Goal: Task Accomplishment & Management: Manage account settings

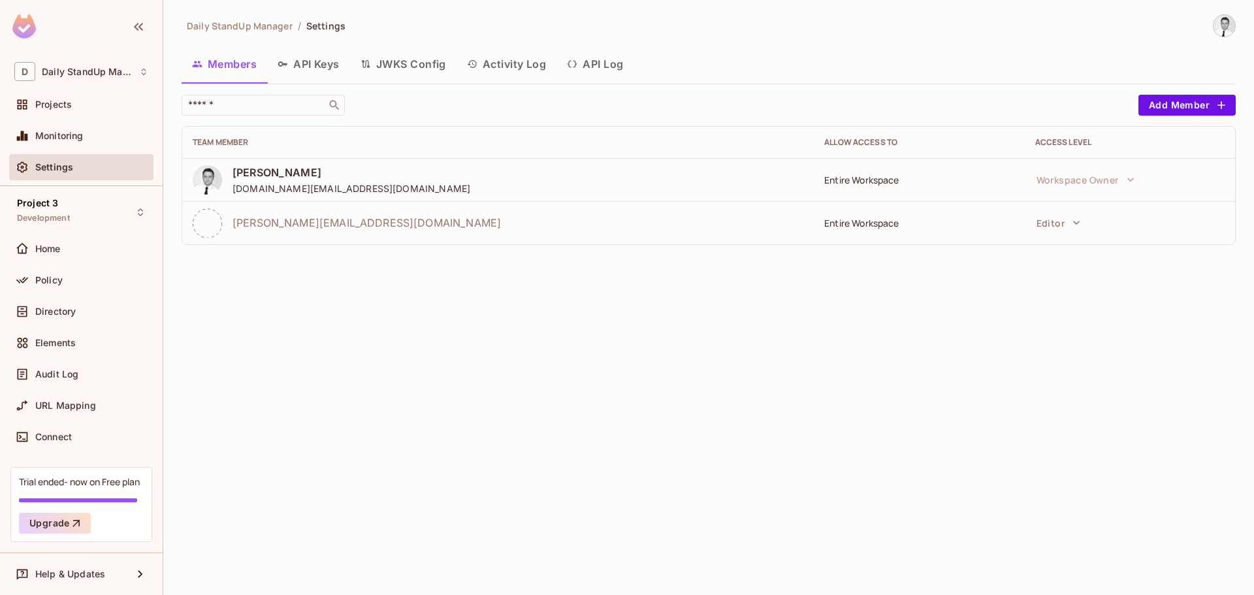
click at [833, 42] on div "Daily StandUp Manager / Settings Members API Keys JWKS Config Activity Log API …" at bounding box center [709, 134] width 1054 height 241
click at [776, 39] on div "Daily StandUp Manager / Settings Members API Keys JWKS Config Activity Log API …" at bounding box center [709, 134] width 1054 height 241
click at [725, 80] on div "Members API Keys JWKS Config Activity Log API Log" at bounding box center [709, 66] width 1054 height 36
click at [435, 22] on div "Daily StandUp Manager / Settings" at bounding box center [709, 25] width 1054 height 23
click at [356, 295] on div "Daily StandUp Manager / Settings Members API Keys JWKS Config Activity Log API …" at bounding box center [708, 297] width 1090 height 595
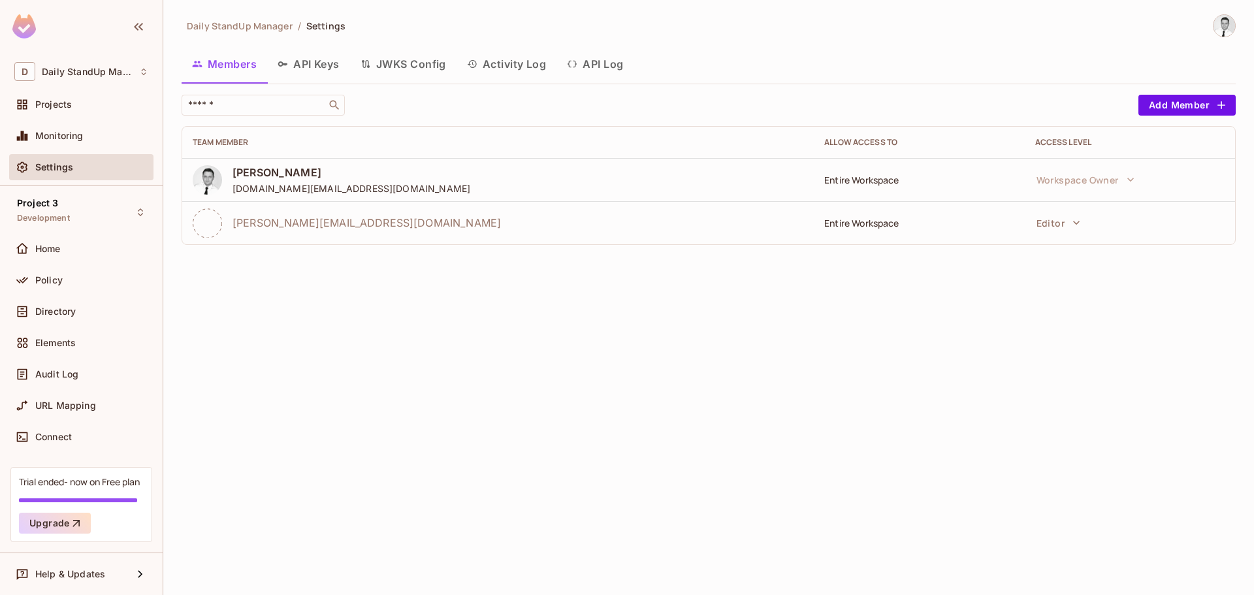
click at [885, 170] on td "Entire Workspace" at bounding box center [919, 179] width 210 height 43
drag, startPoint x: 882, startPoint y: 138, endPoint x: 885, endPoint y: 161, distance: 23.6
click at [882, 140] on div "Allow Access to" at bounding box center [918, 142] width 189 height 10
click at [878, 185] on td "Entire Workspace" at bounding box center [919, 179] width 210 height 43
click at [1051, 228] on button "Editor" at bounding box center [1058, 223] width 57 height 26
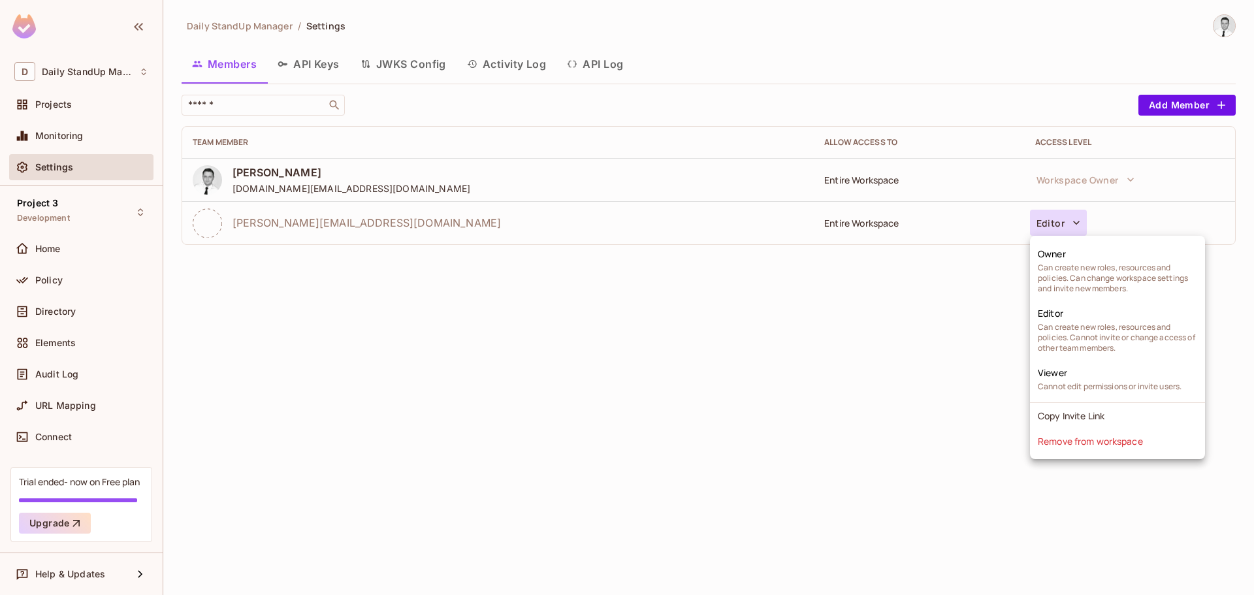
click at [904, 266] on div at bounding box center [627, 297] width 1254 height 595
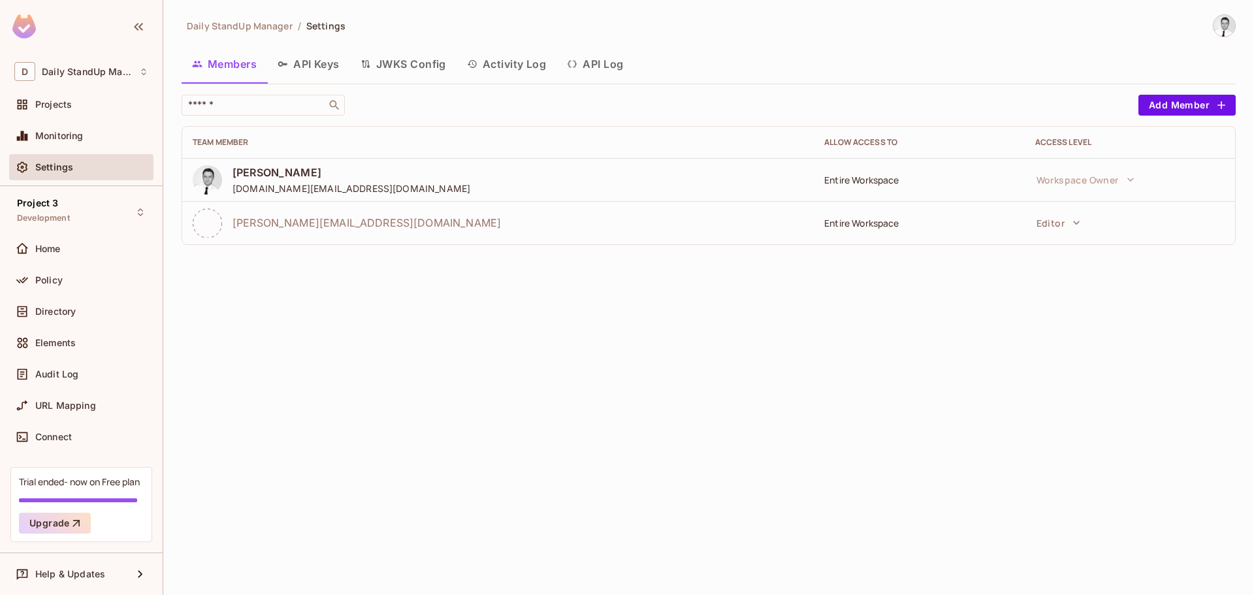
click at [884, 216] on div "Owner Can create new roles, resources and policies. Can change workspace settin…" at bounding box center [627, 297] width 1254 height 595
click at [1177, 101] on button "Add Member" at bounding box center [1186, 105] width 97 height 21
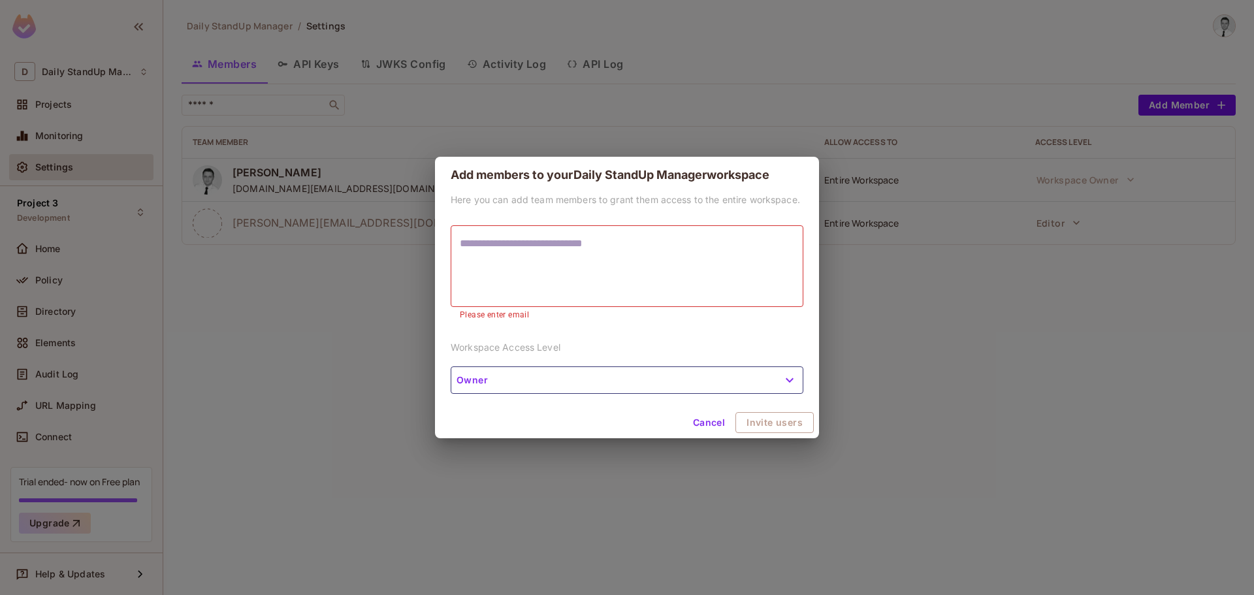
click at [548, 327] on div "Here you can add team members to grant them access to the entire workspace. * ​…" at bounding box center [627, 300] width 384 height 214
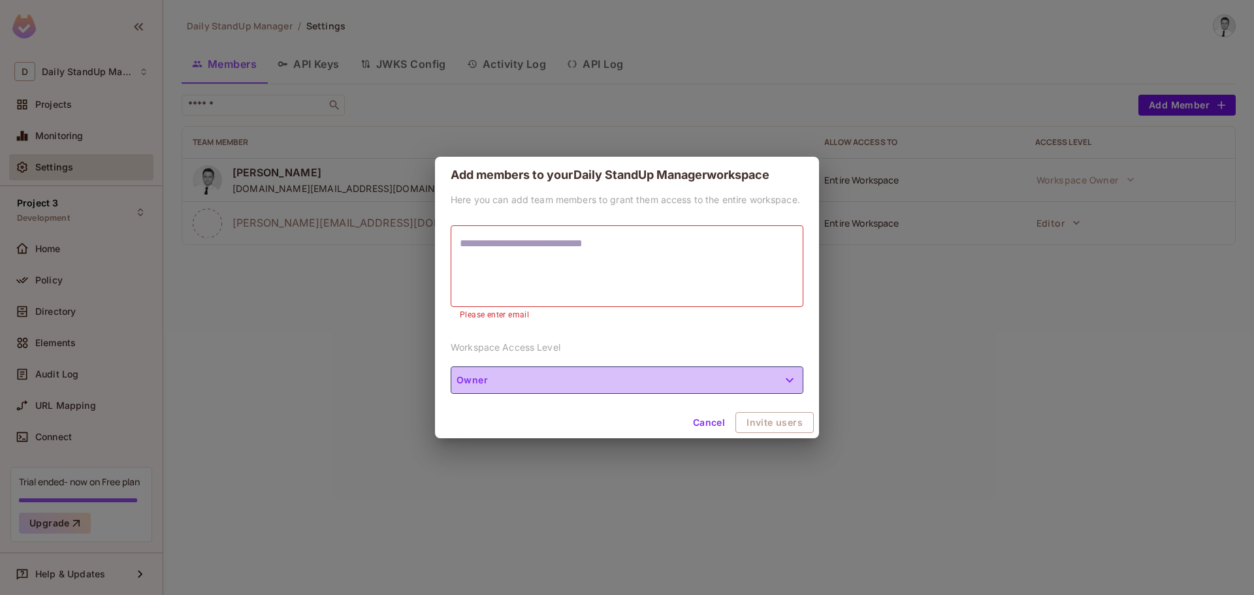
click at [524, 370] on button "Owner" at bounding box center [627, 379] width 353 height 27
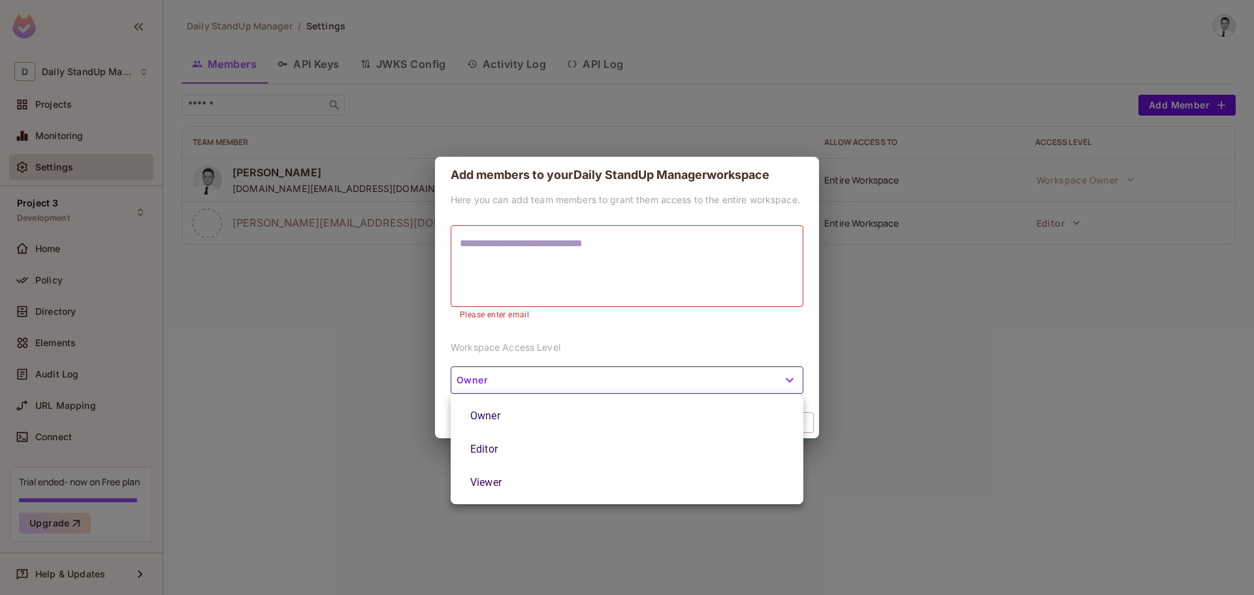
click at [595, 306] on div at bounding box center [627, 297] width 1254 height 595
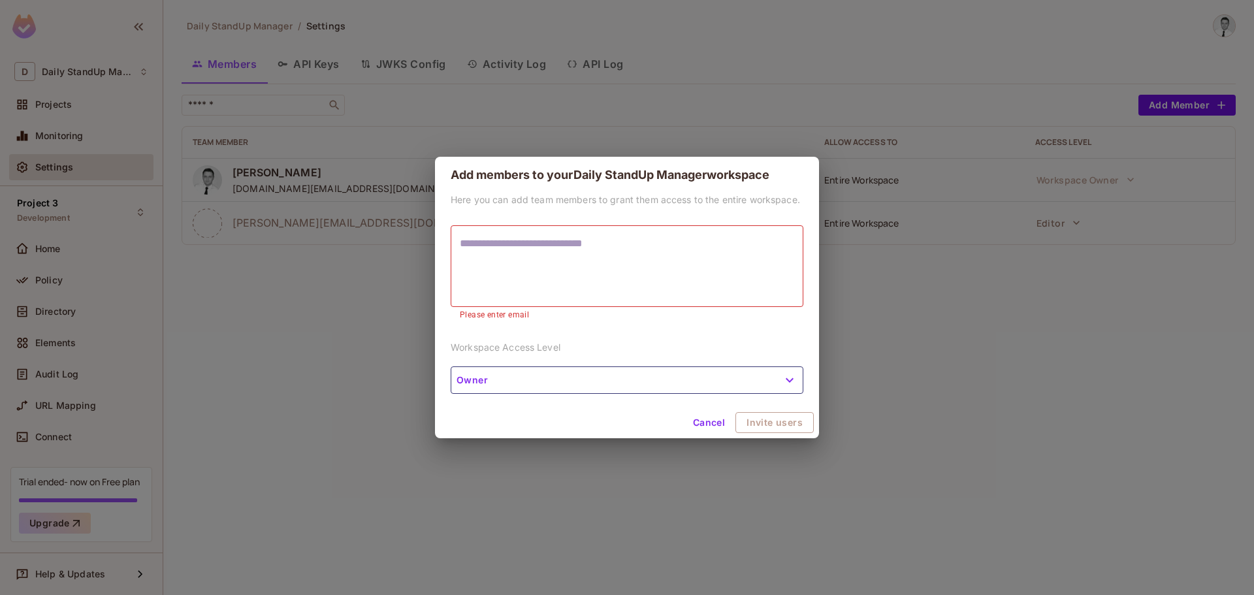
click at [640, 166] on h2 "Add members to your Daily StandUp Manager workspace" at bounding box center [627, 175] width 384 height 37
click at [706, 415] on button "Cancel" at bounding box center [709, 422] width 42 height 21
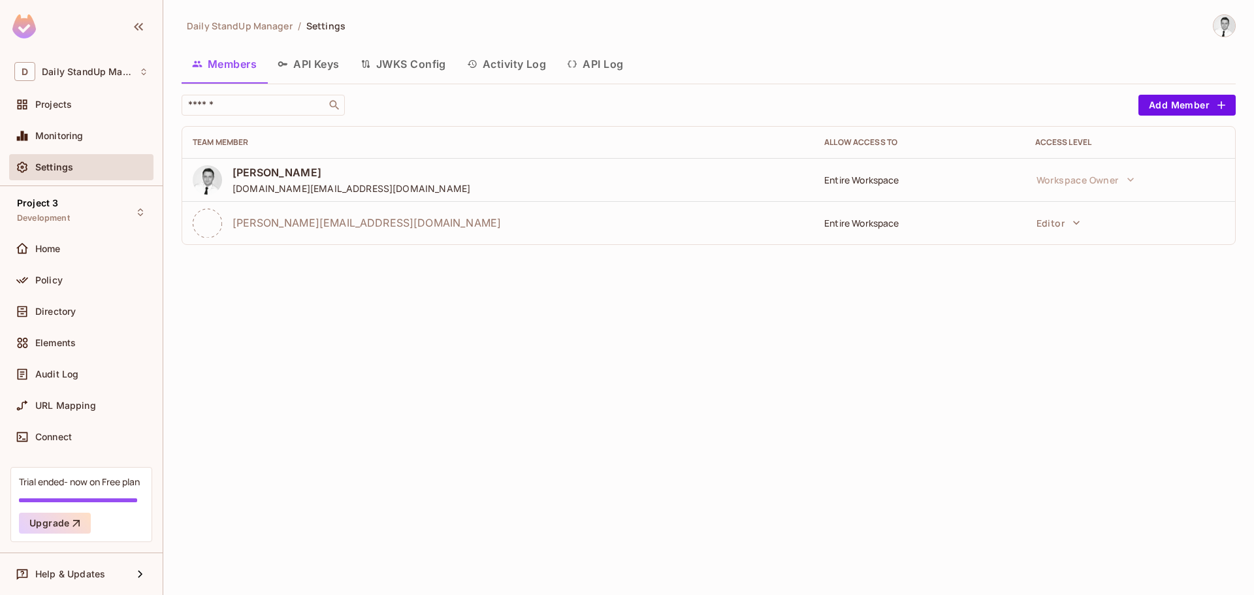
click at [847, 141] on div "Allow Access to" at bounding box center [918, 142] width 189 height 10
click at [509, 85] on div "Daily StandUp Manager / Settings Members API Keys JWKS Config Activity Log API …" at bounding box center [709, 134] width 1054 height 241
drag, startPoint x: 868, startPoint y: 99, endPoint x: 877, endPoint y: 101, distance: 9.3
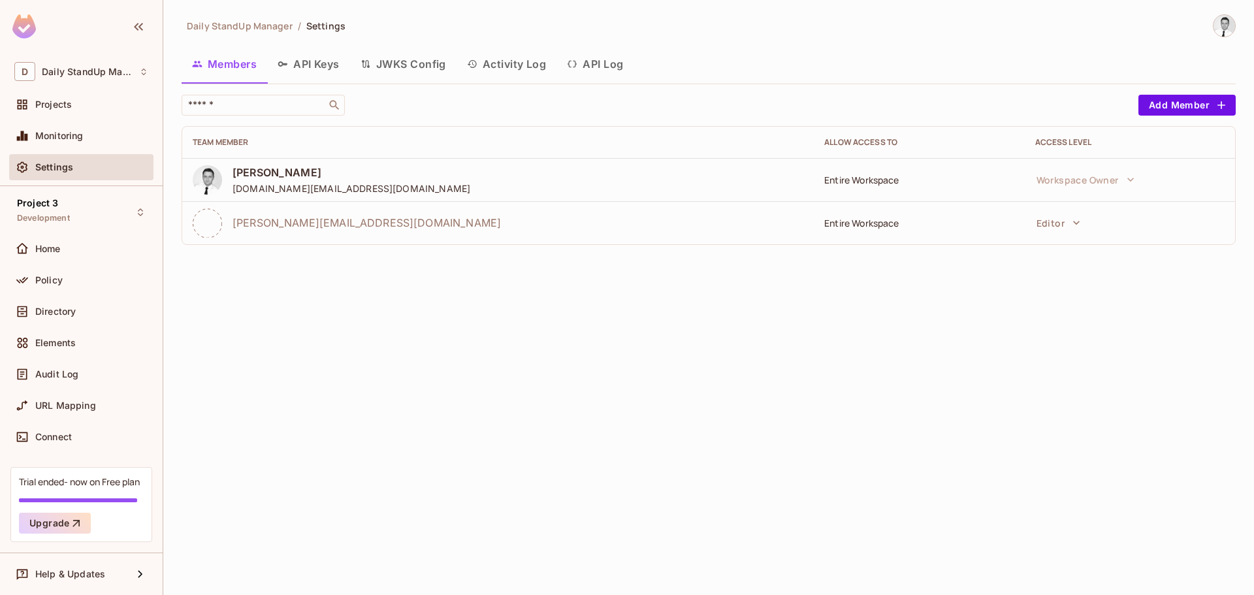
click at [868, 99] on div "​" at bounding box center [657, 105] width 950 height 21
click at [1062, 219] on button "Editor" at bounding box center [1058, 223] width 57 height 26
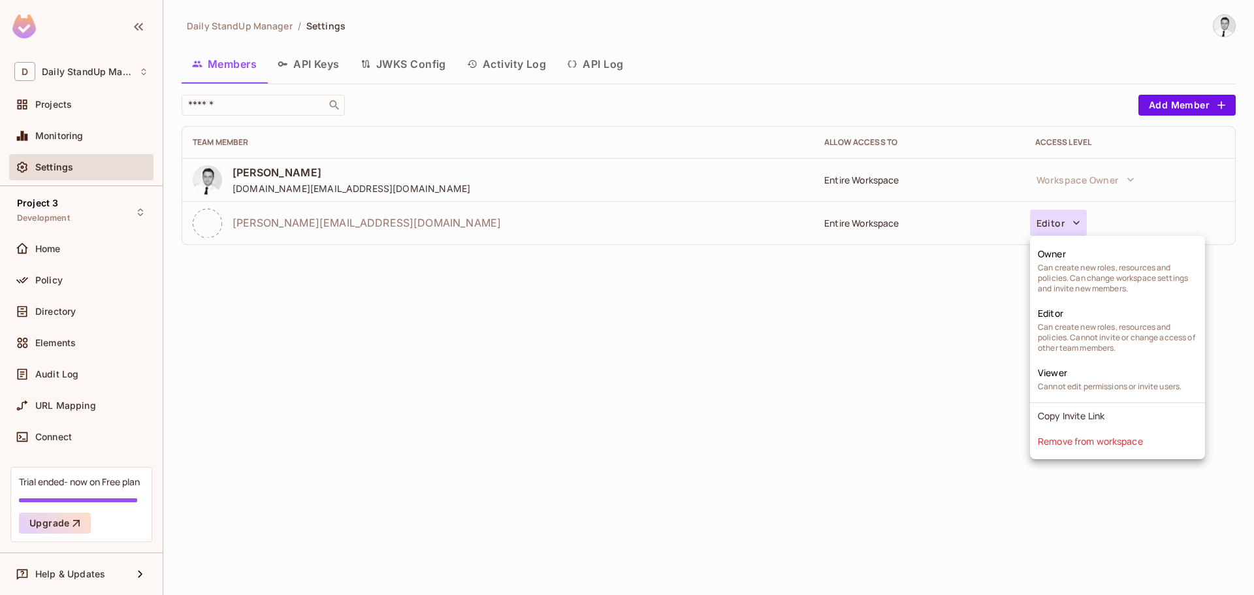
click at [565, 384] on div at bounding box center [627, 297] width 1254 height 595
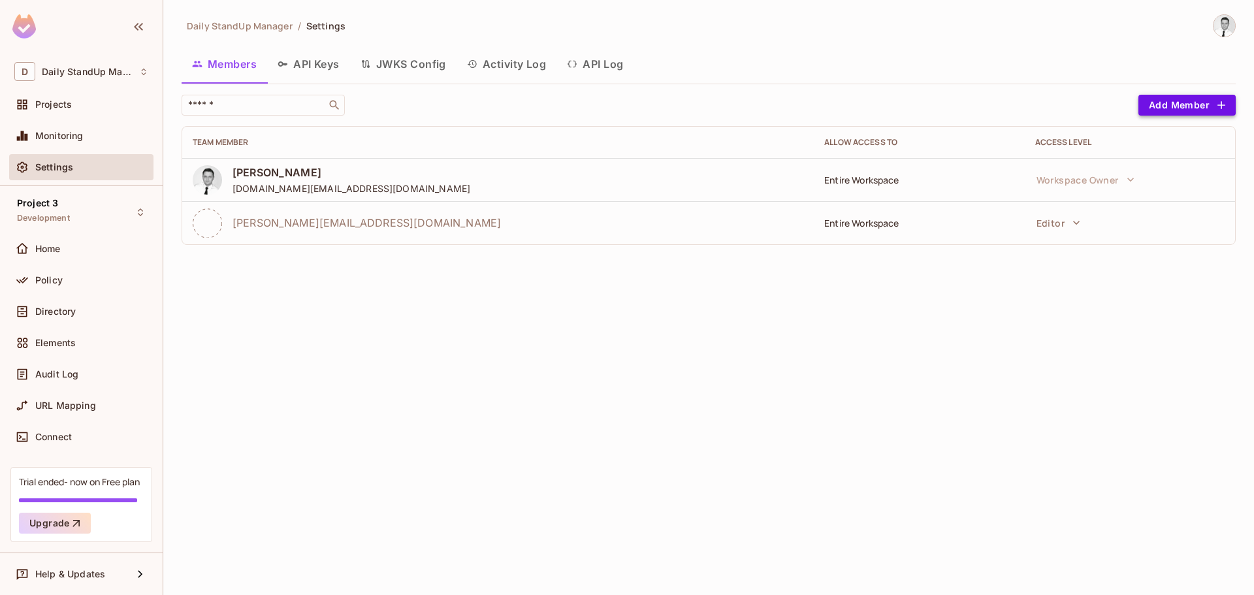
click at [1179, 105] on button "Add Member" at bounding box center [1186, 105] width 97 height 21
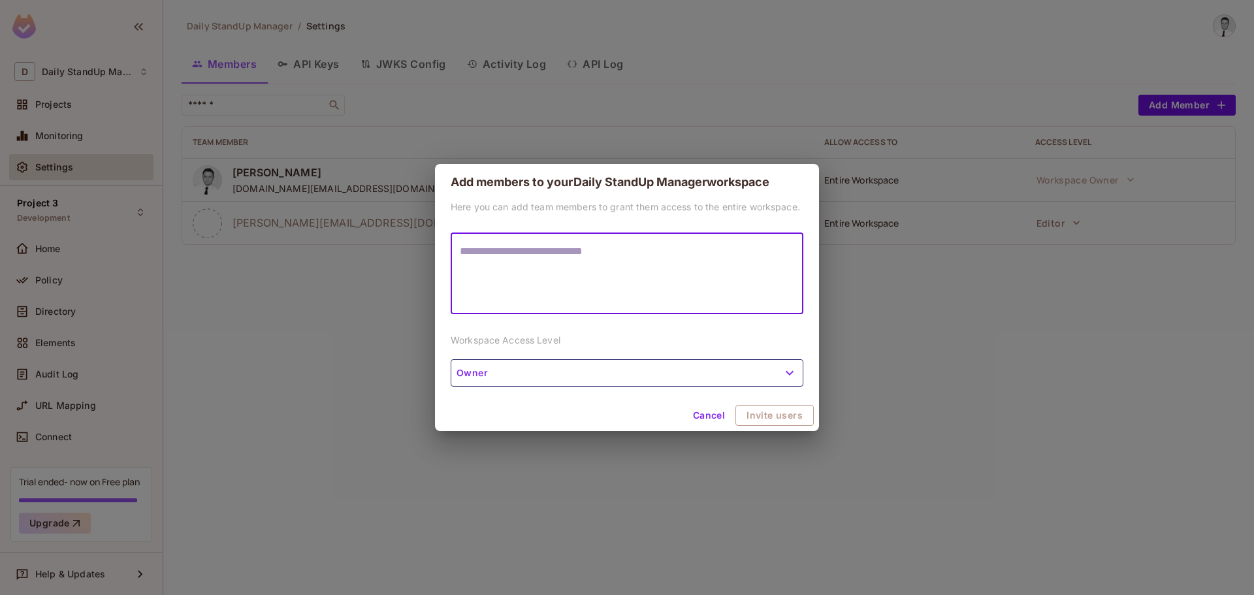
click at [517, 280] on textarea at bounding box center [627, 274] width 334 height 60
click at [787, 85] on div "Add members to your Daily StandUp Manager workspace Here you can add team membe…" at bounding box center [627, 297] width 1254 height 595
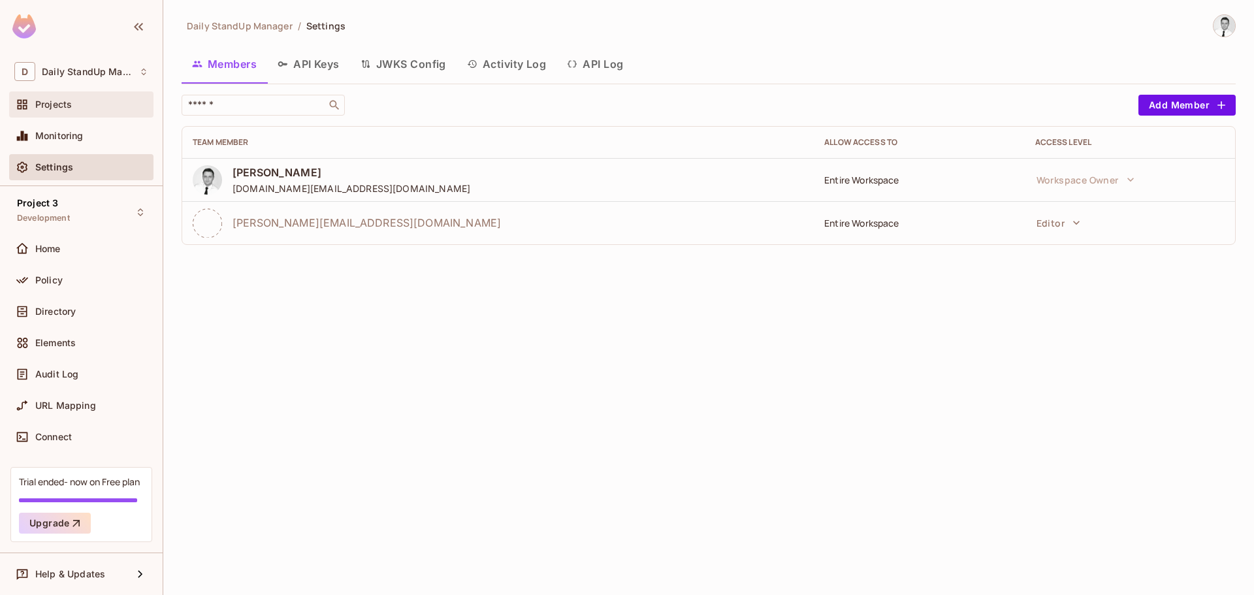
click at [73, 107] on div "Projects" at bounding box center [91, 104] width 113 height 10
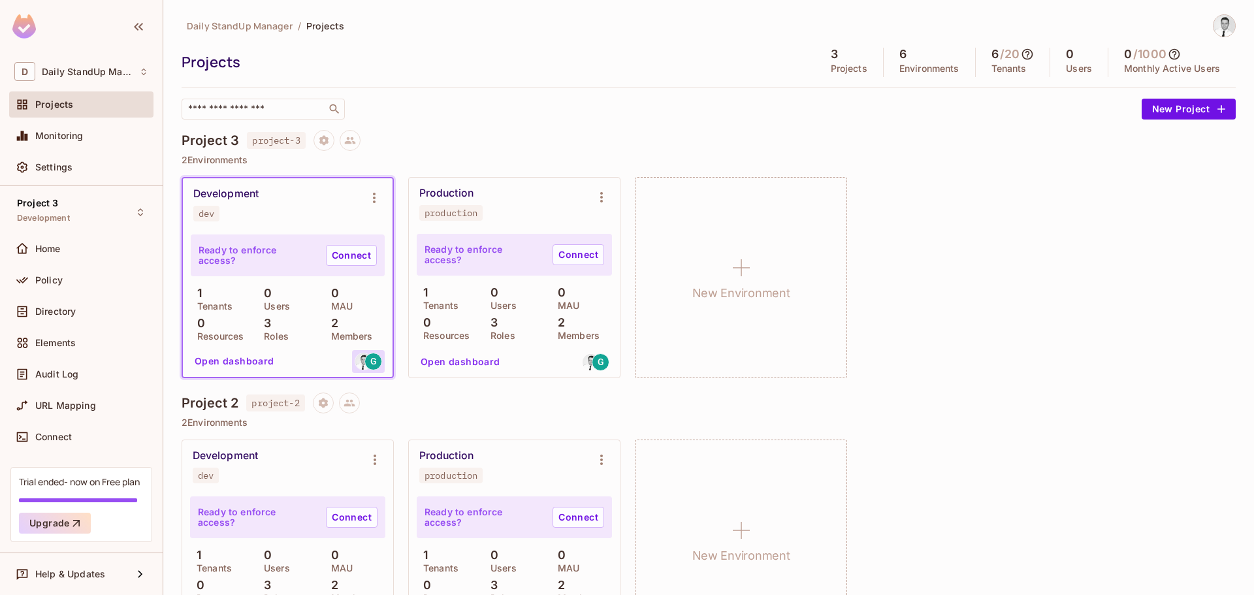
click at [366, 362] on div "G" at bounding box center [373, 362] width 18 height 18
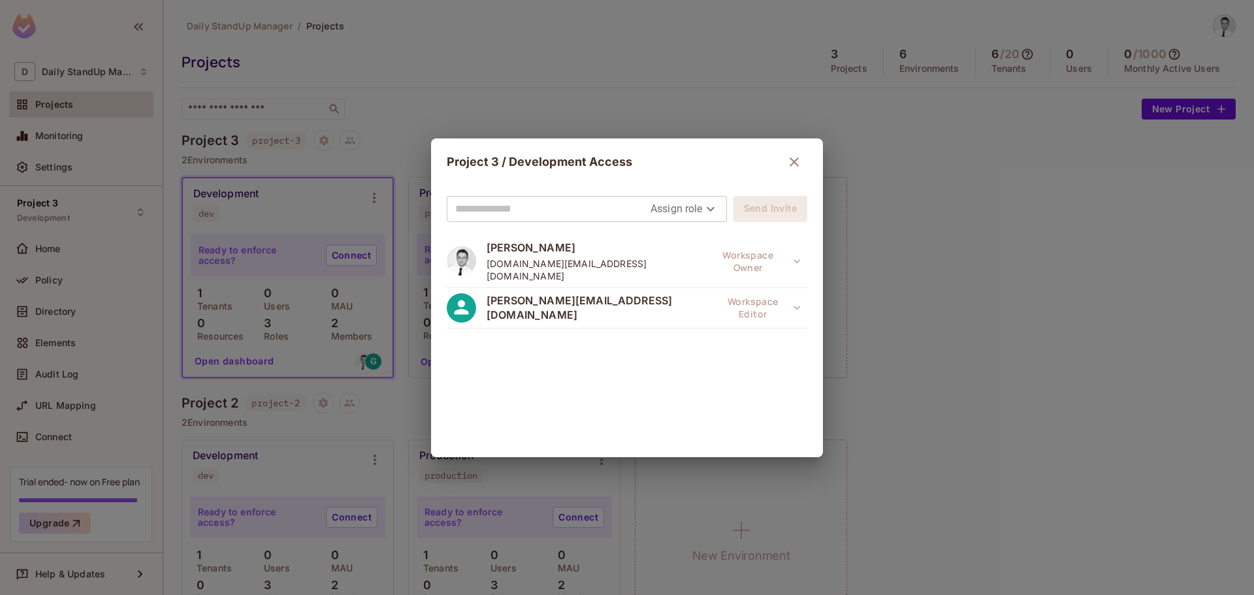
click at [682, 212] on body "D Daily StandUp Manager Projects Monitoring Settings Project 3 Development Home…" at bounding box center [627, 297] width 1254 height 595
click at [682, 212] on div at bounding box center [627, 297] width 1254 height 595
click at [667, 205] on body "D Daily StandUp Manager Projects Monitoring Settings Project 3 Development Home…" at bounding box center [627, 297] width 1254 height 595
click at [686, 240] on li "Owner" at bounding box center [678, 239] width 69 height 24
type input "*****"
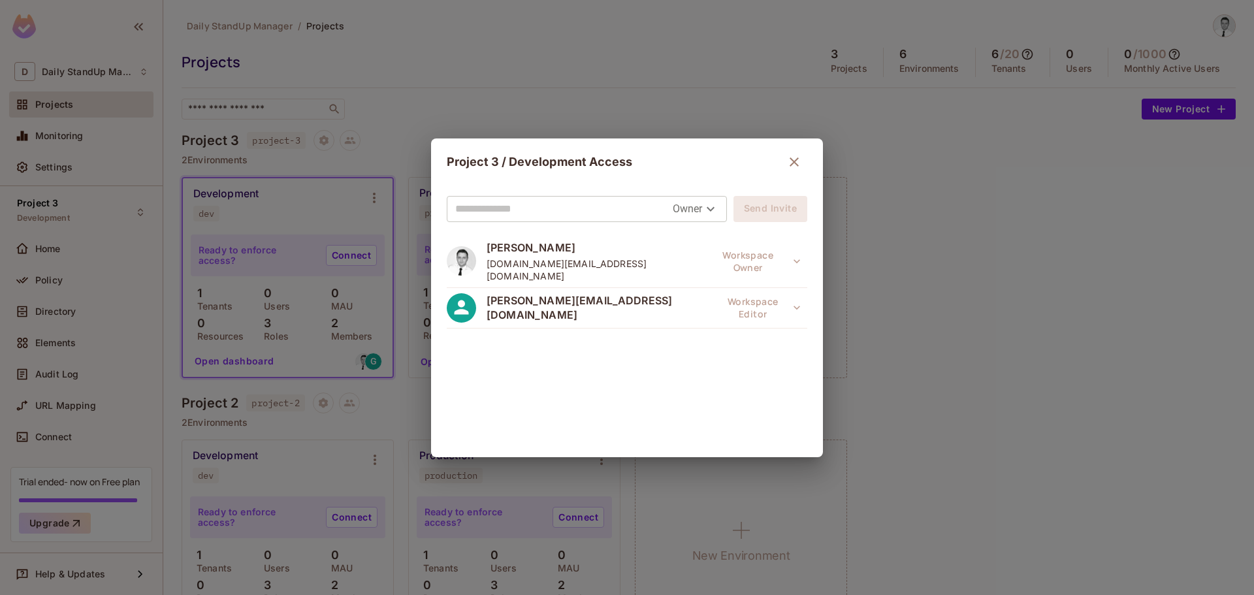
click at [551, 188] on div "Owner ***** Send Invite [PERSON_NAME] [DOMAIN_NAME][EMAIL_ADDRESS][DOMAIN_NAME]…" at bounding box center [627, 321] width 392 height 272
click at [535, 205] on input "text" at bounding box center [563, 208] width 217 height 21
type input "**********"
click at [693, 205] on body "D Daily StandUp Manager Projects Monitoring Settings Project 3 Development Home…" at bounding box center [627, 297] width 1254 height 595
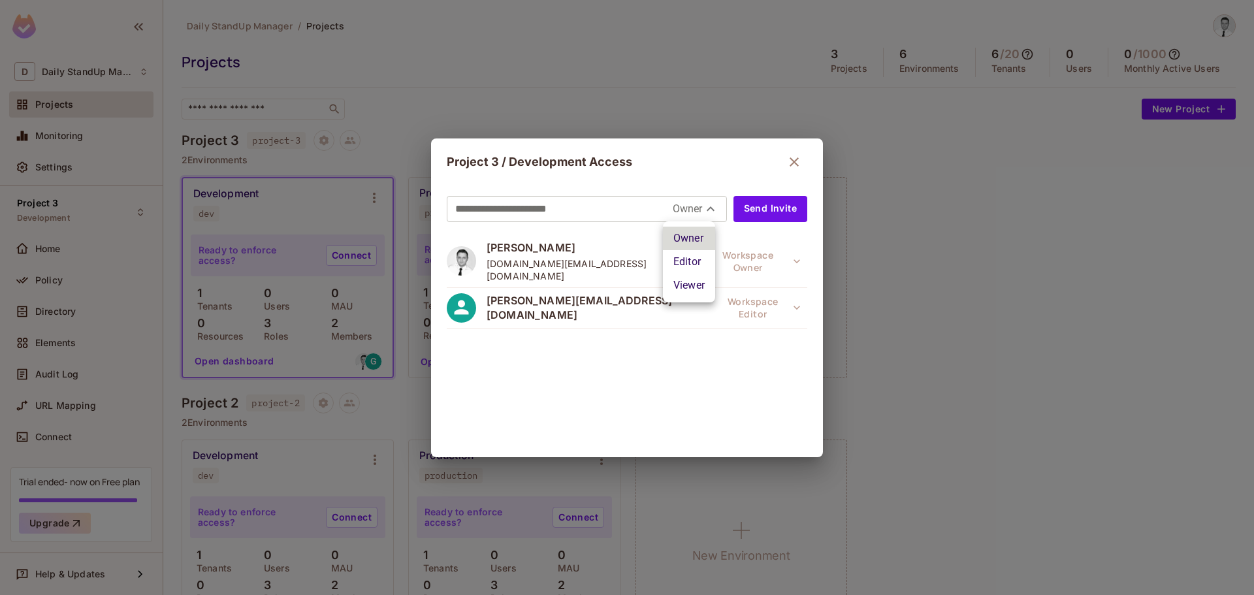
click at [686, 259] on li "Editor" at bounding box center [689, 262] width 52 height 24
type input "*****"
click at [653, 387] on div "[PERSON_NAME] [DOMAIN_NAME][EMAIL_ADDRESS][DOMAIN_NAME] Workspace Owner [PERSON…" at bounding box center [627, 339] width 360 height 209
click at [789, 159] on icon "button" at bounding box center [793, 161] width 9 height 9
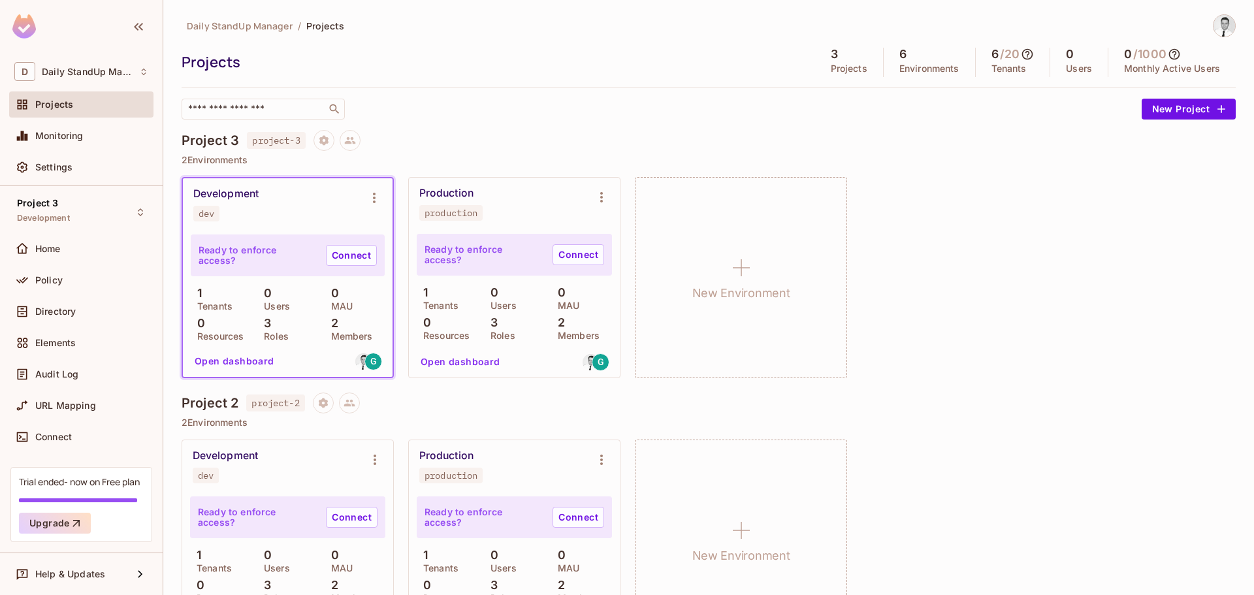
click at [675, 108] on div "​" at bounding box center [658, 109] width 953 height 21
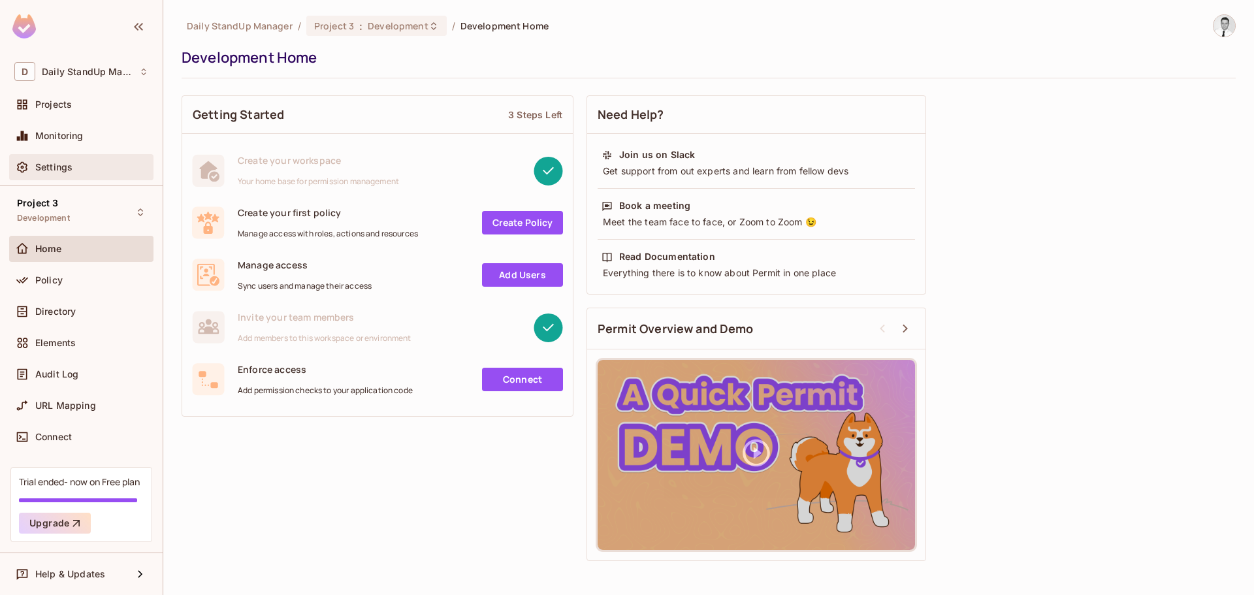
click at [63, 159] on div "Settings" at bounding box center [81, 167] width 144 height 26
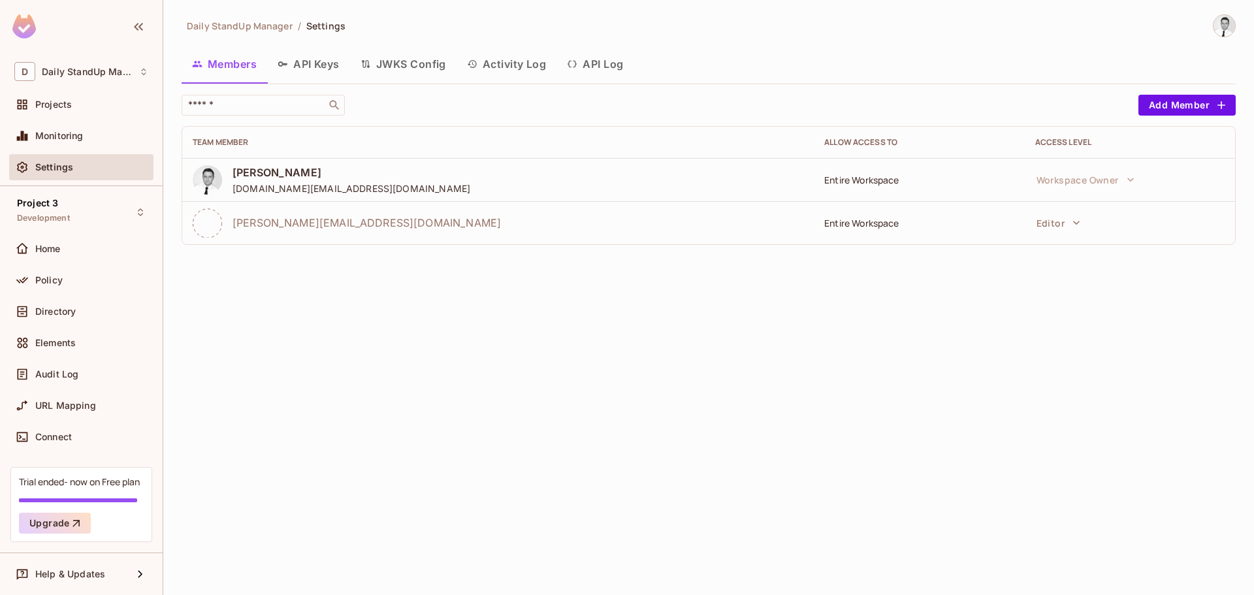
click at [925, 71] on div "Members API Keys JWKS Config Activity Log API Log" at bounding box center [709, 64] width 1054 height 33
click at [850, 67] on div "Members API Keys JWKS Config Activity Log API Log" at bounding box center [709, 64] width 1054 height 33
click at [1057, 226] on button "Editor" at bounding box center [1058, 223] width 57 height 26
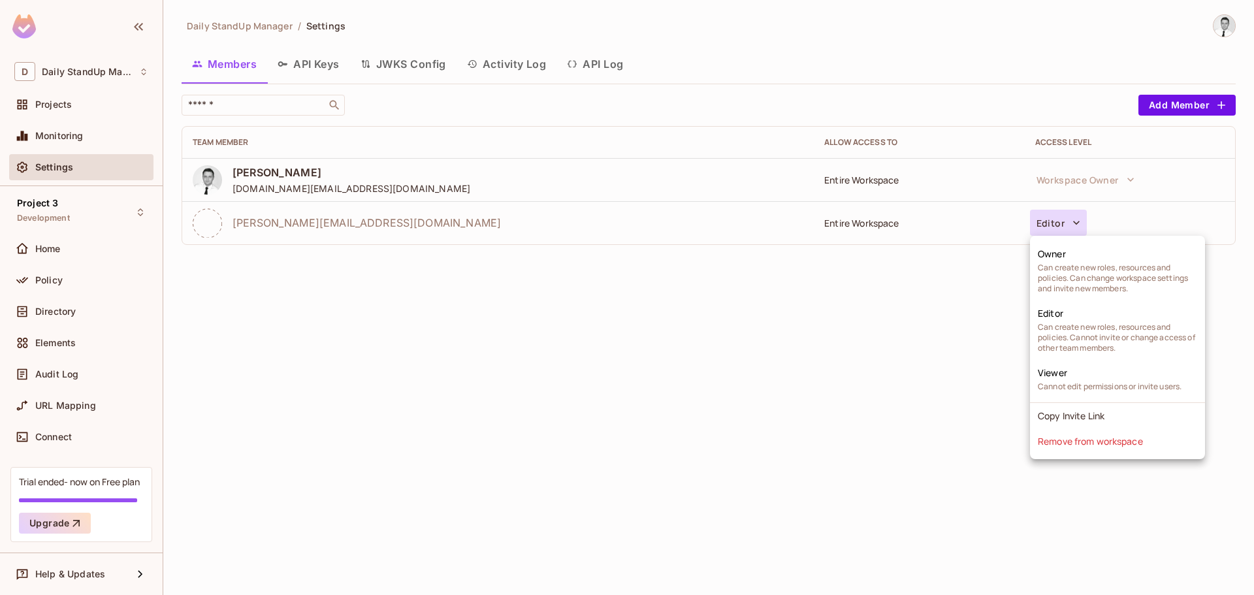
click at [1193, 222] on div at bounding box center [627, 297] width 1254 height 595
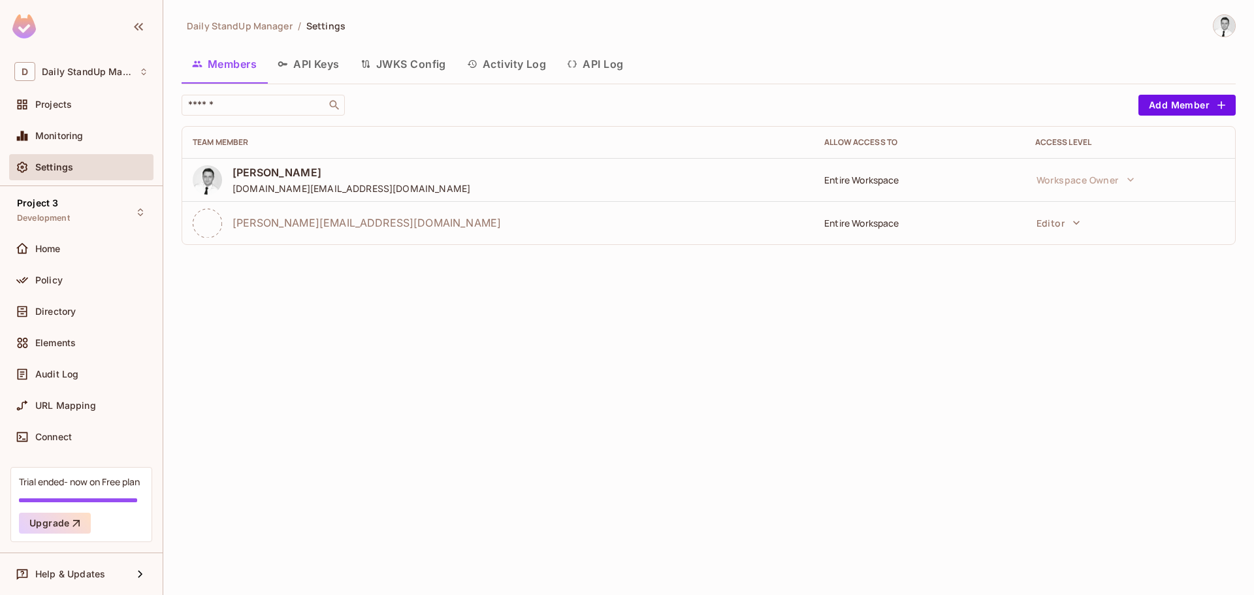
click at [947, 67] on div "Members API Keys JWKS Config Activity Log API Log" at bounding box center [709, 64] width 1054 height 33
click at [1052, 221] on button "Editor" at bounding box center [1058, 223] width 57 height 26
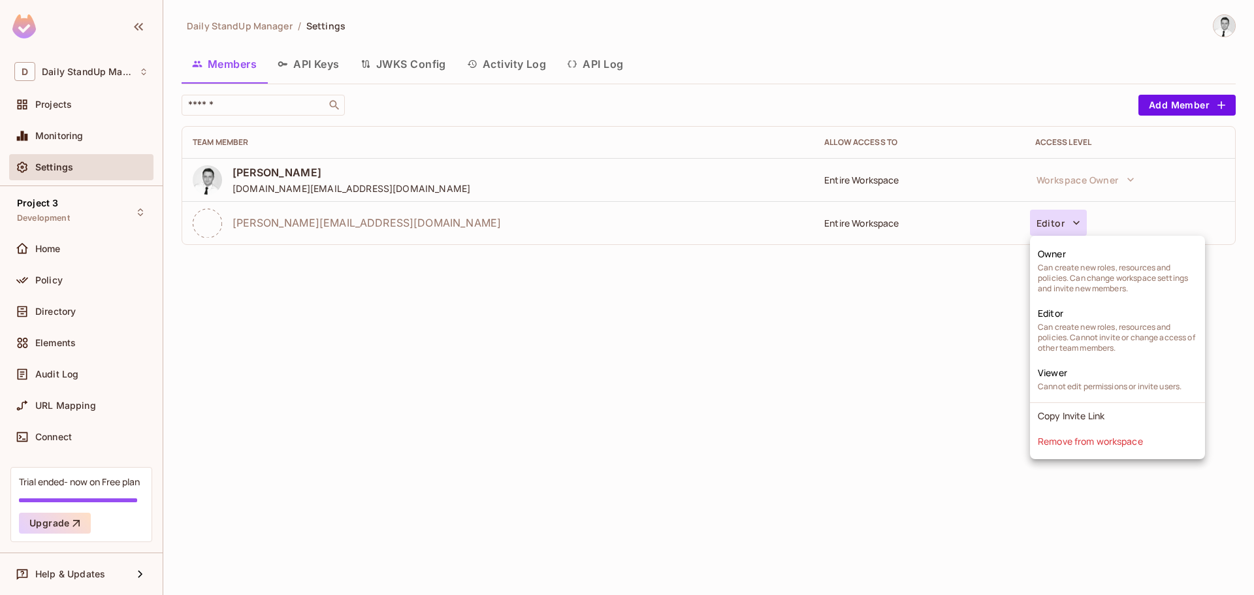
click at [972, 391] on div at bounding box center [627, 297] width 1254 height 595
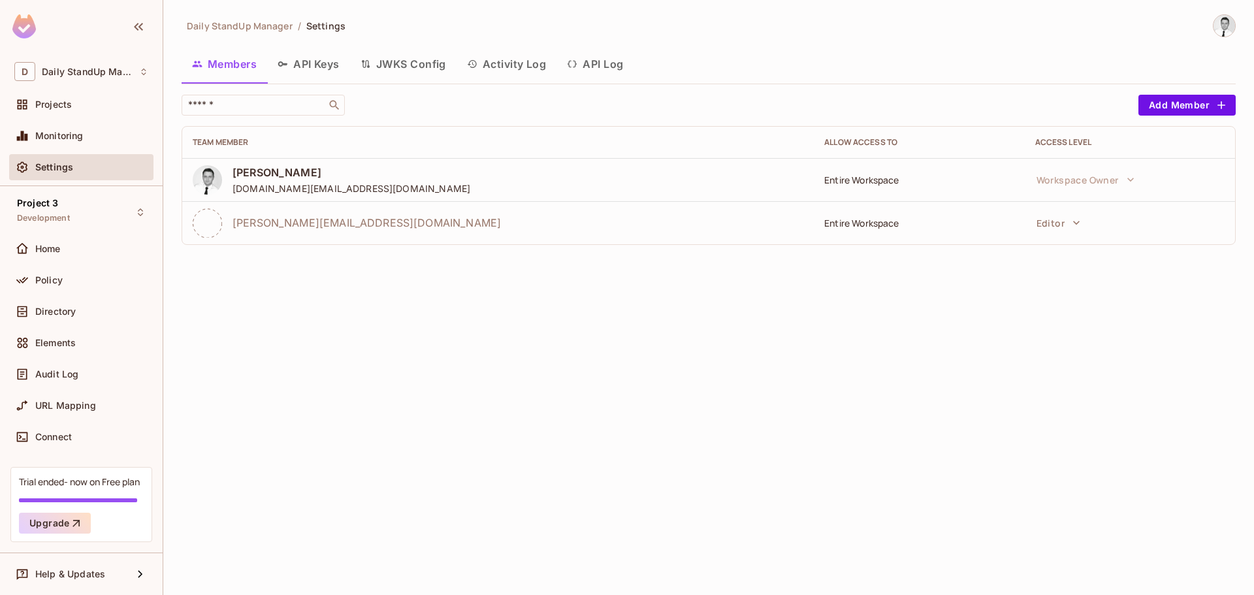
click at [856, 227] on div "Entire Workspace" at bounding box center [918, 223] width 189 height 12
click at [885, 342] on div "Daily StandUp Manager / Settings Members API Keys JWKS Config Activity Log API …" at bounding box center [708, 297] width 1090 height 595
click at [1069, 225] on icon "button" at bounding box center [1075, 222] width 13 height 13
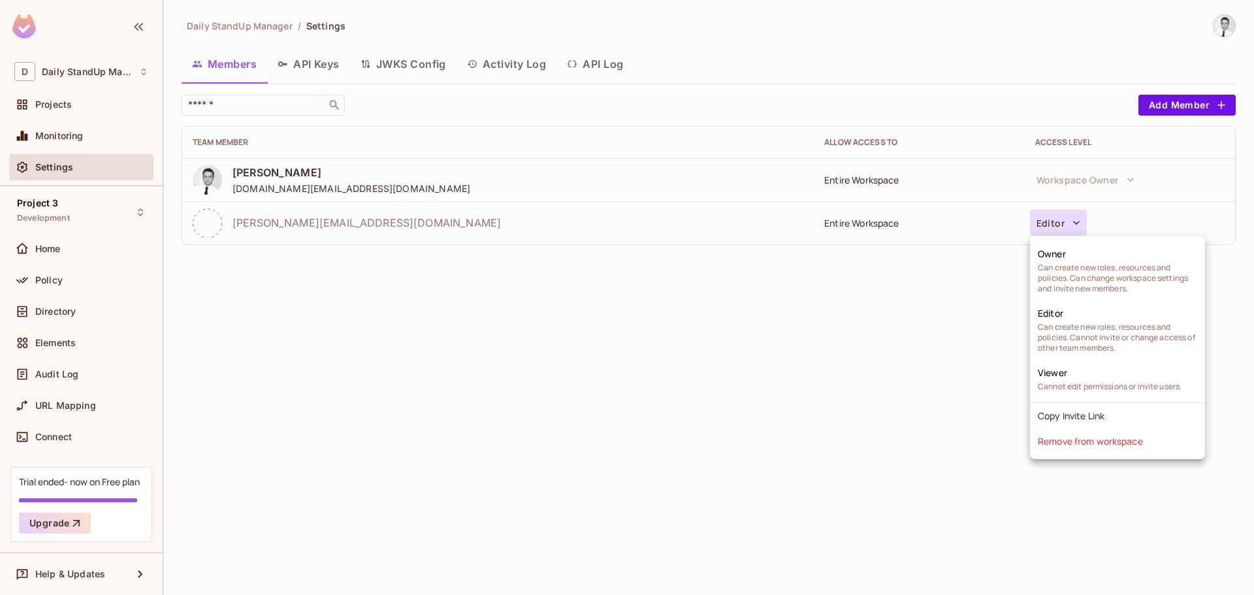
click at [951, 297] on div at bounding box center [627, 297] width 1254 height 595
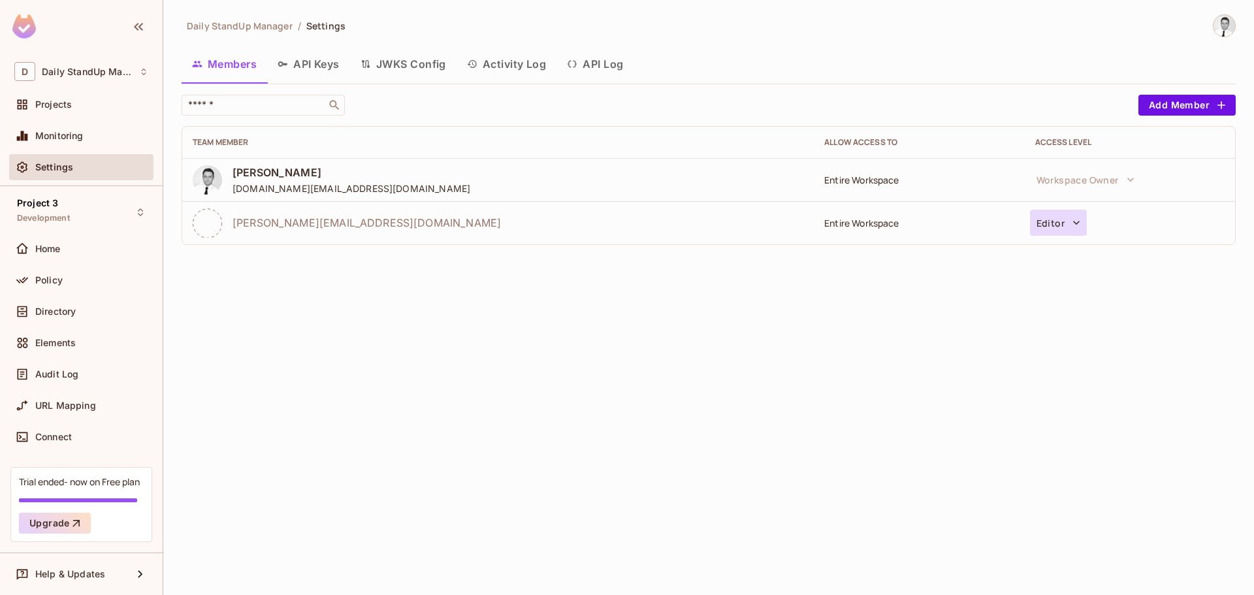
click at [1075, 224] on icon "button" at bounding box center [1076, 223] width 7 height 4
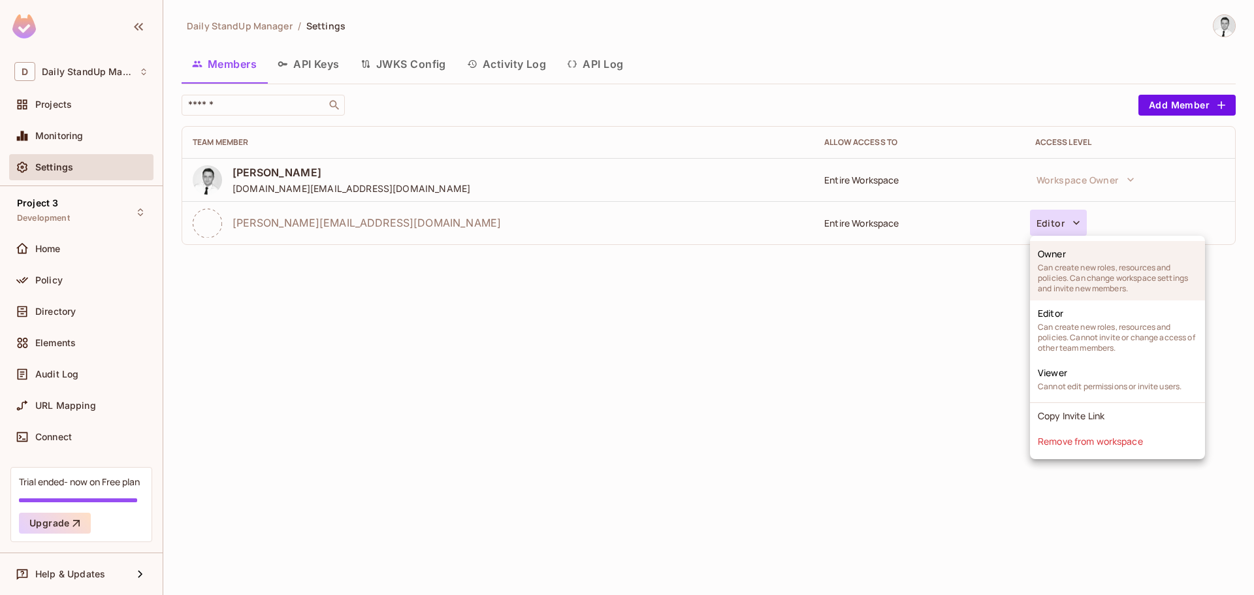
click at [1056, 260] on li "Owner Can create new roles, resources and policies. Can change workspace settin…" at bounding box center [1117, 270] width 175 height 59
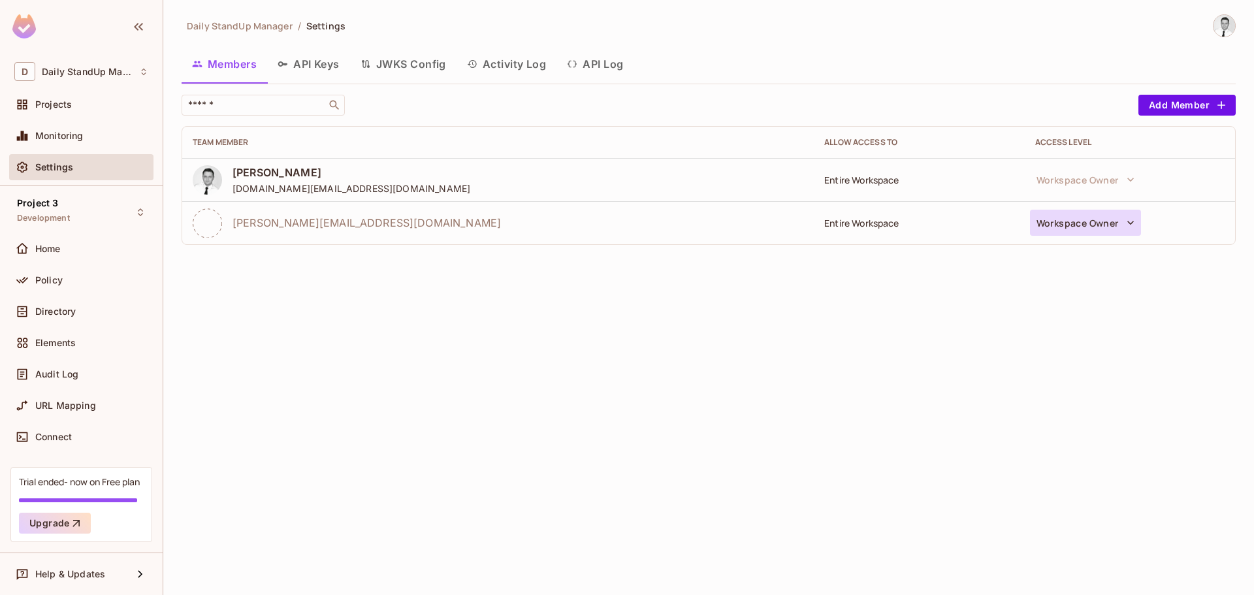
click at [1094, 216] on button "Workspace Owner" at bounding box center [1085, 223] width 111 height 26
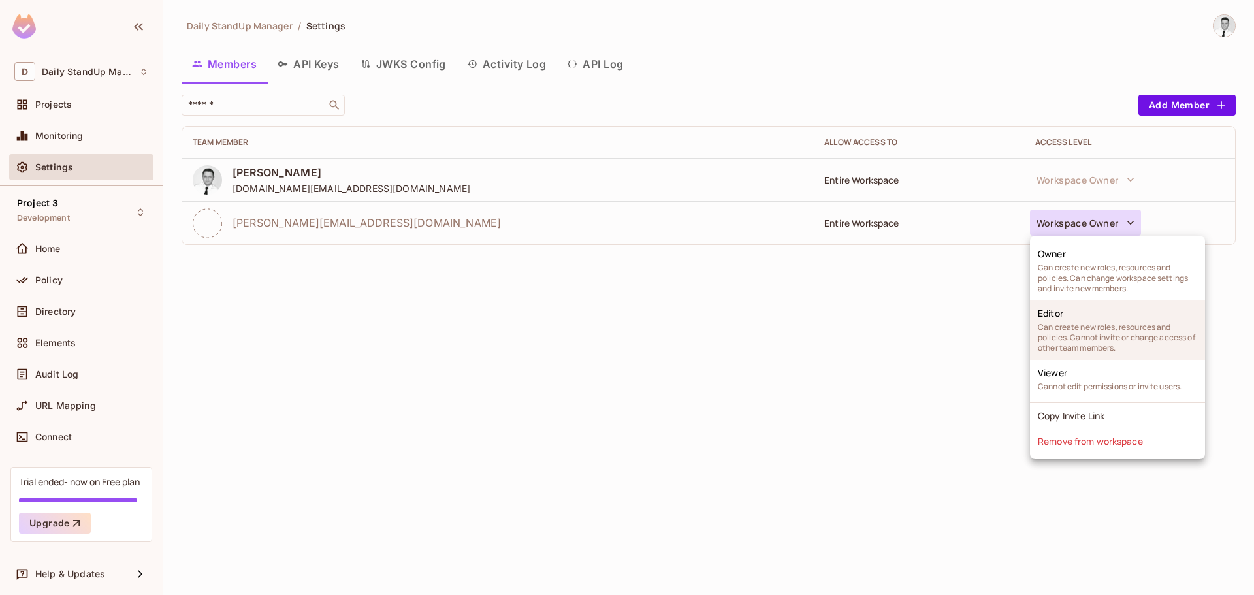
click at [1094, 316] on li "Editor Can create new roles, resources and policies. Cannot invite or change ac…" at bounding box center [1117, 329] width 175 height 59
